Goal: Find specific page/section: Find specific page/section

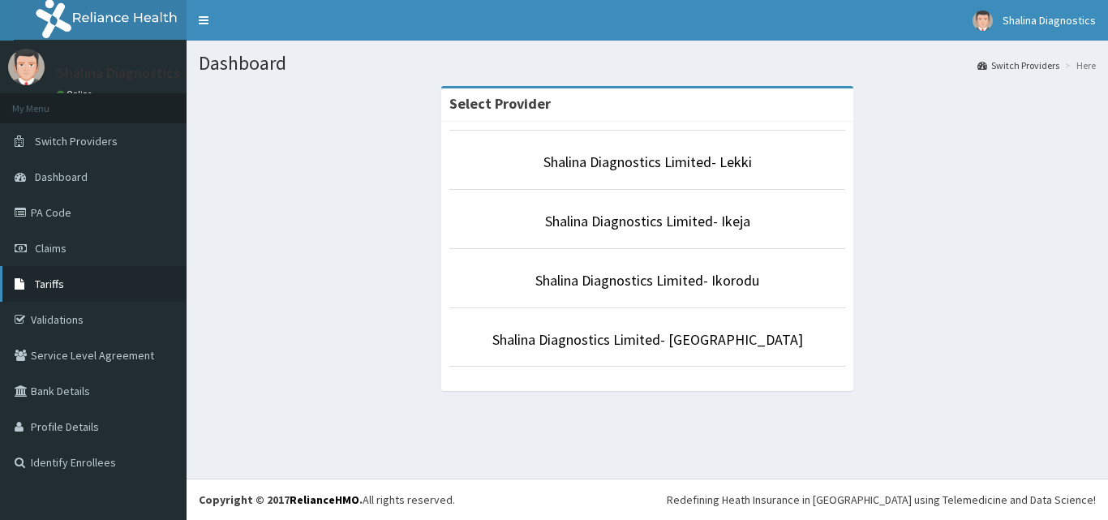
click at [58, 290] on span "Tariffs" at bounding box center [49, 284] width 29 height 15
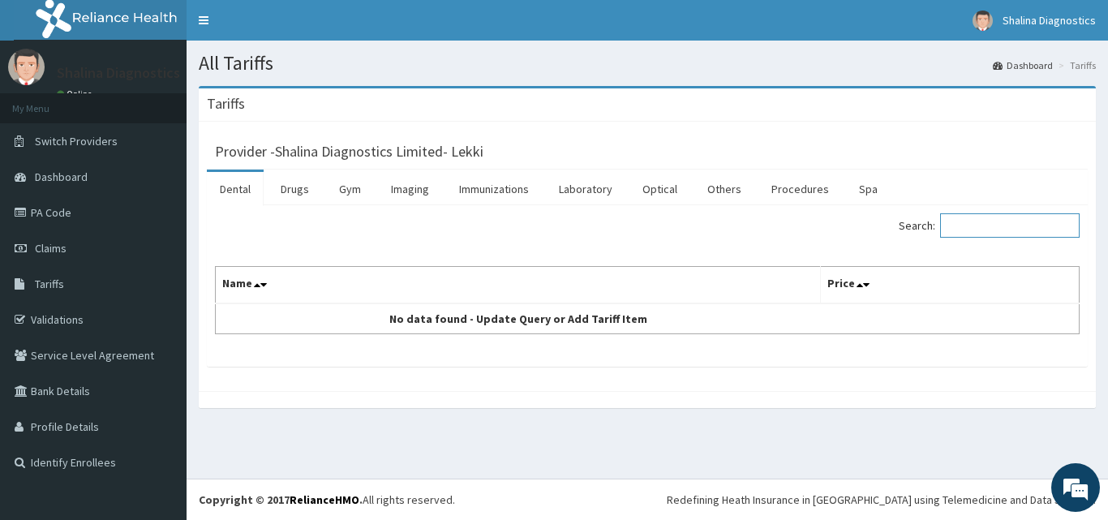
click at [983, 234] on input "Search:" at bounding box center [1010, 225] width 140 height 24
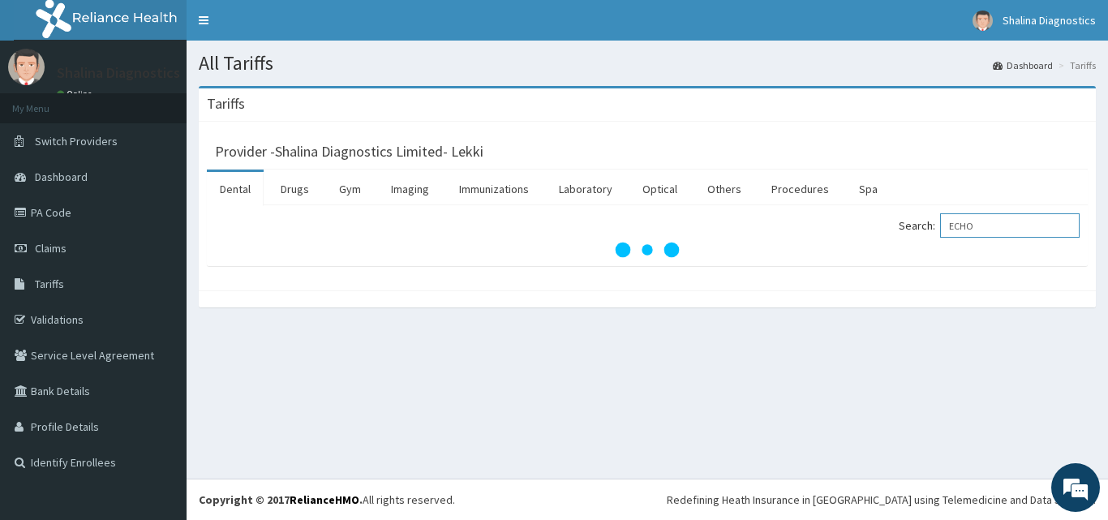
type input "ECHO"
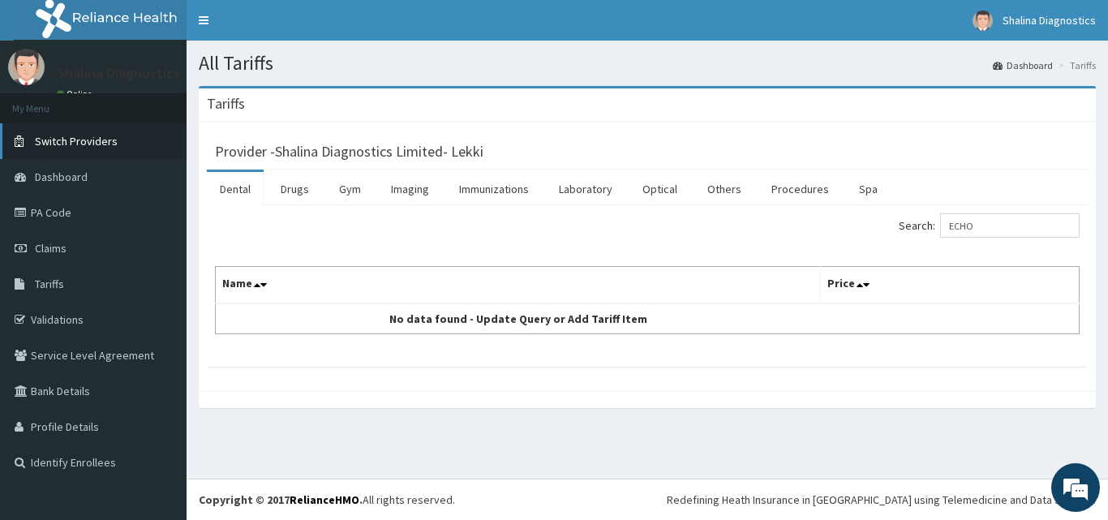
click at [74, 145] on span "Switch Providers" at bounding box center [76, 141] width 83 height 15
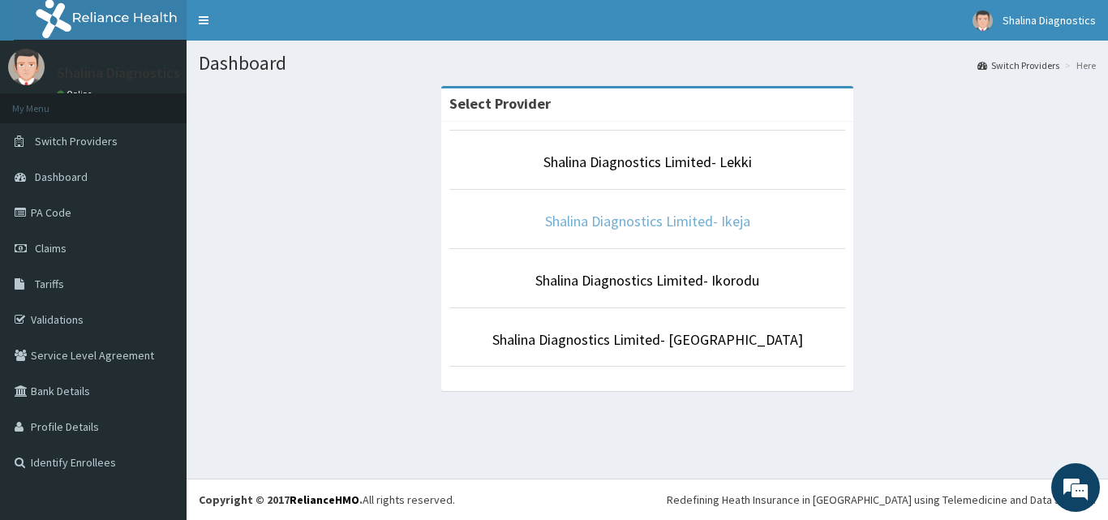
click at [574, 221] on link "Shalina Diagnostics Limited- Ikeja" at bounding box center [647, 221] width 205 height 19
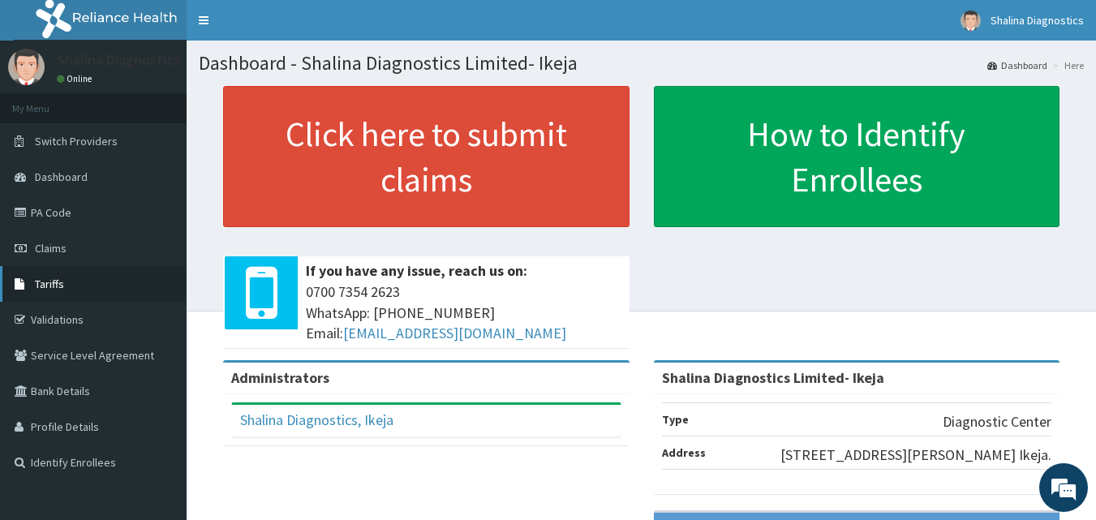
click at [64, 288] on link "Tariffs" at bounding box center [93, 284] width 187 height 36
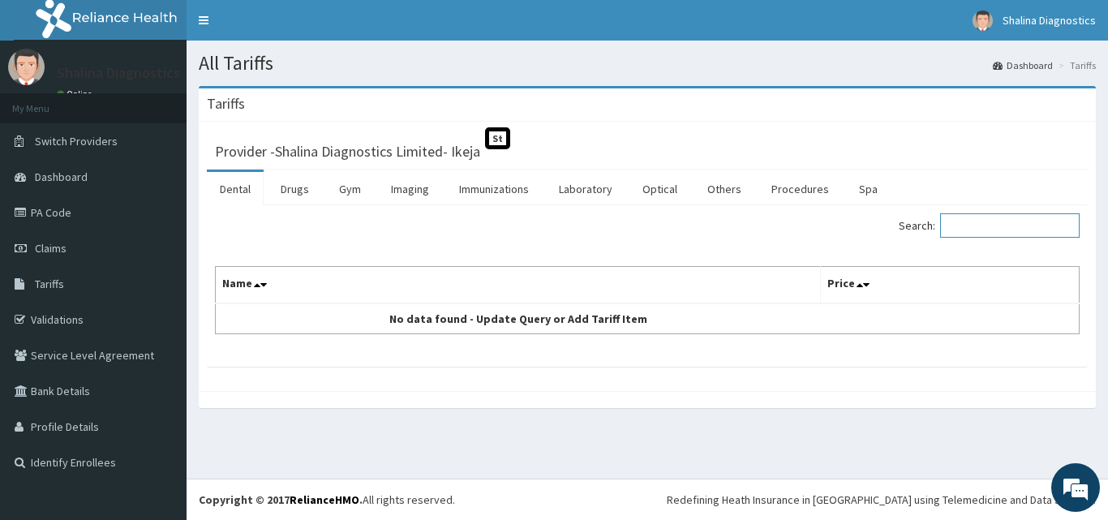
click at [995, 223] on input "Search:" at bounding box center [1010, 225] width 140 height 24
type input "ECHO"
click at [402, 189] on link "Imaging" at bounding box center [410, 189] width 64 height 34
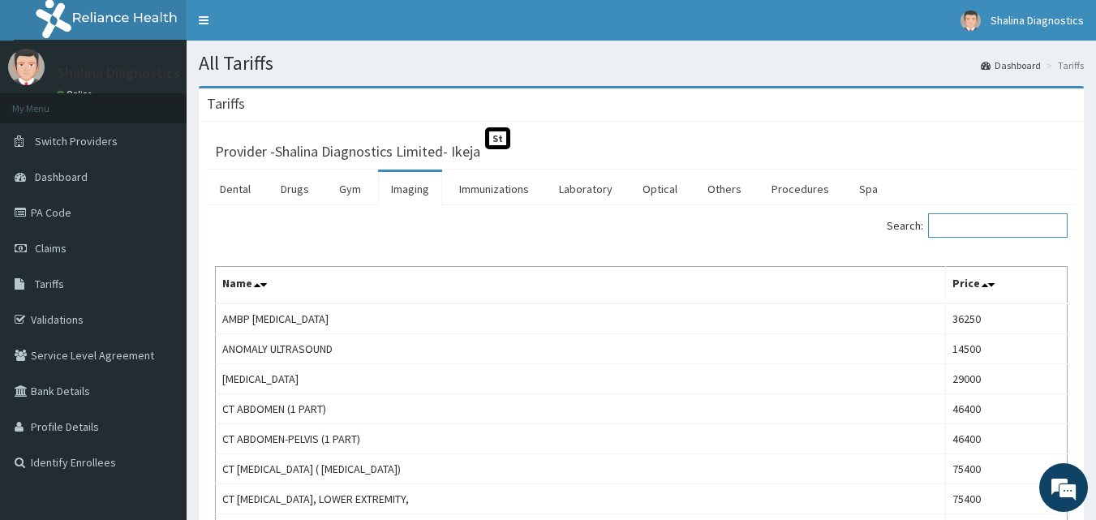
click at [1010, 229] on input "Search:" at bounding box center [998, 225] width 140 height 24
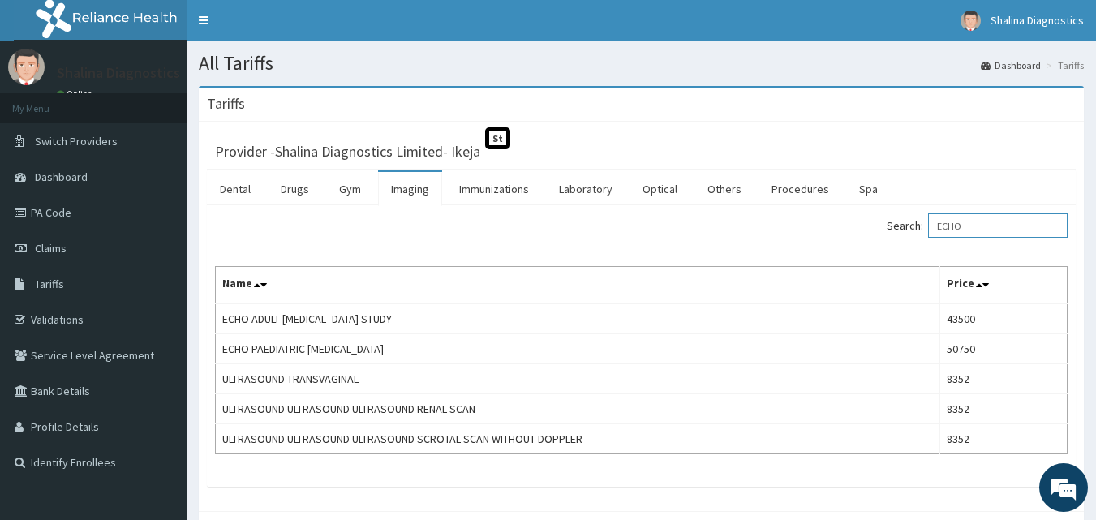
type input "ECHO"
